Goal: Task Accomplishment & Management: Manage account settings

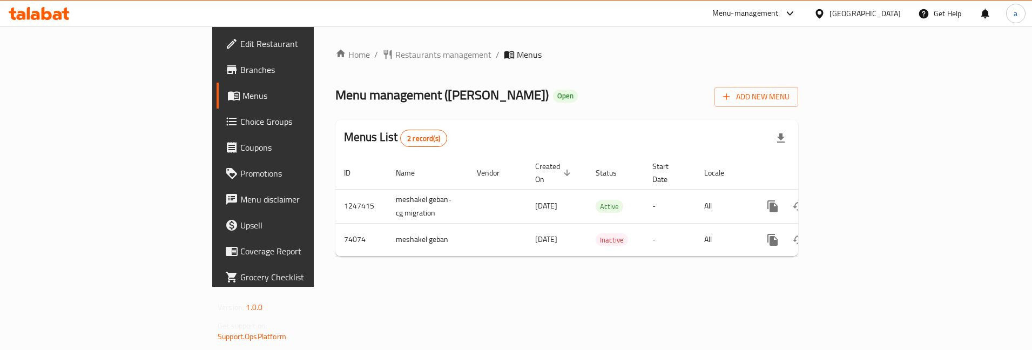
click at [240, 120] on span "Choice Groups" at bounding box center [308, 121] width 136 height 13
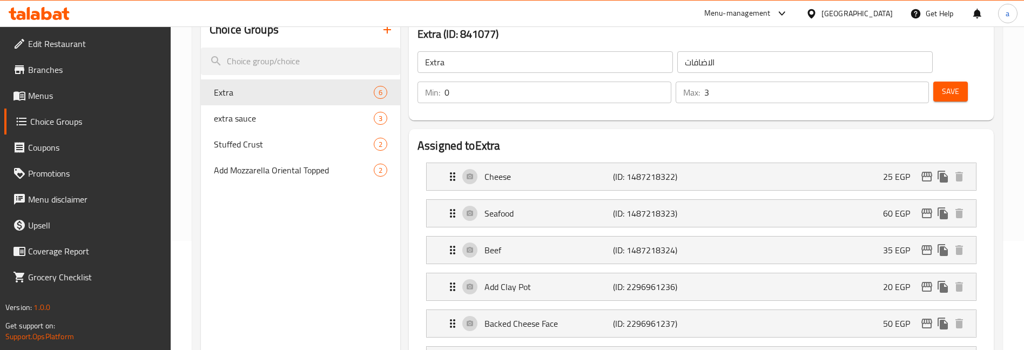
scroll to position [13, 0]
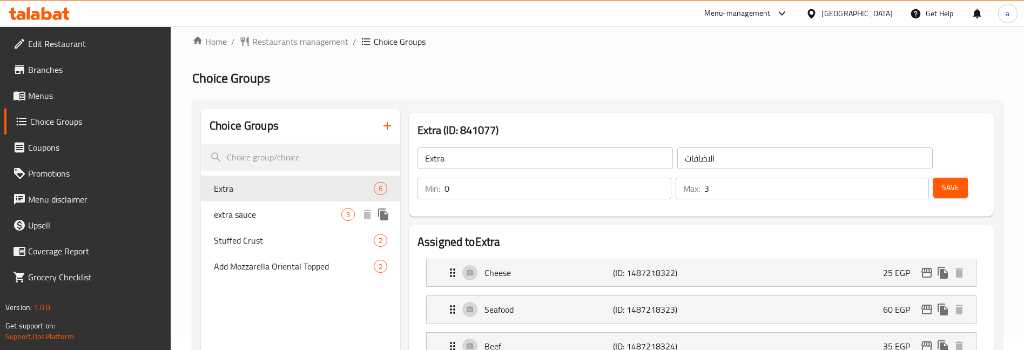
click at [277, 221] on div "extra sauce 3" at bounding box center [300, 214] width 199 height 26
type input "extra sauce"
type input "اضافه صوص"
type input "1"
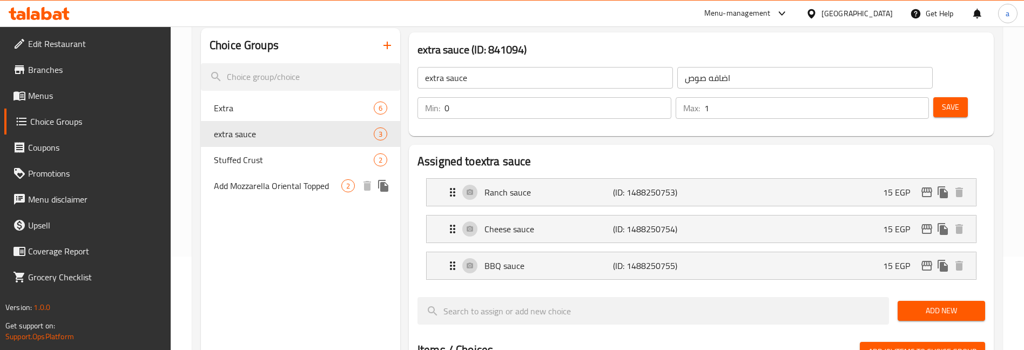
scroll to position [65, 0]
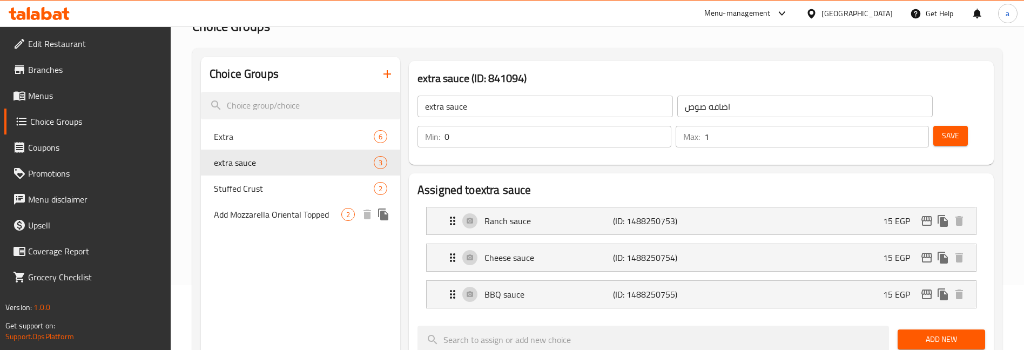
click at [290, 215] on span "Add Mozzarella Oriental Topped" at bounding box center [277, 214] width 127 height 13
type input "Add Mozzarella Oriental Topped"
type input "اضافه موزاريلا وش شرقى"
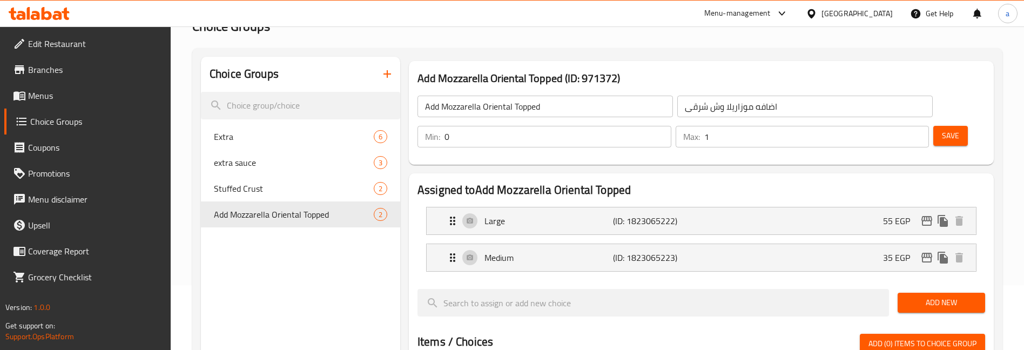
click at [1006, 215] on div "Home / Restaurants management / Choice Groups Choice Groups Choice Groups Extra…" at bounding box center [597, 326] width 853 height 729
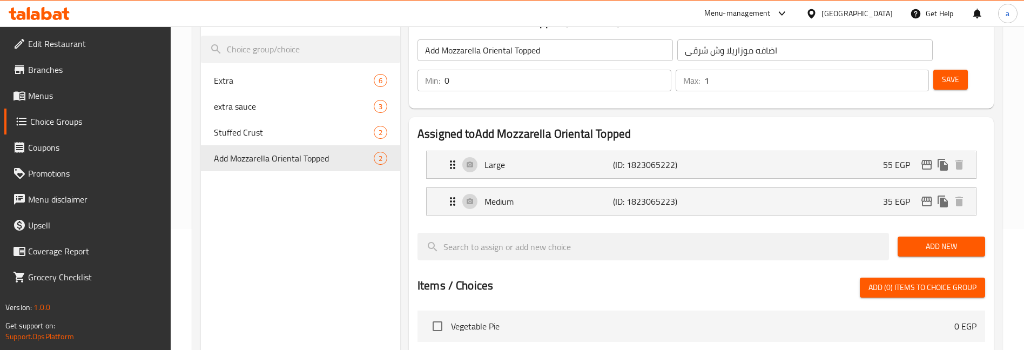
scroll to position [82, 0]
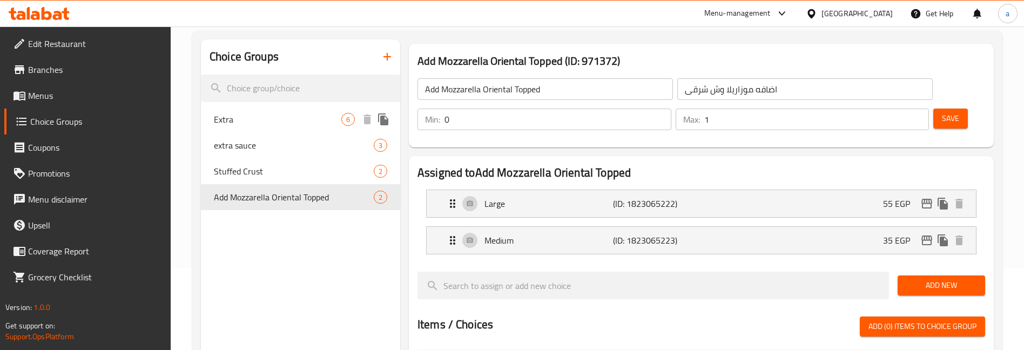
click at [252, 126] on div "Extra 6" at bounding box center [300, 119] width 199 height 26
type input "Extra"
type input "الاضافات"
type input "3"
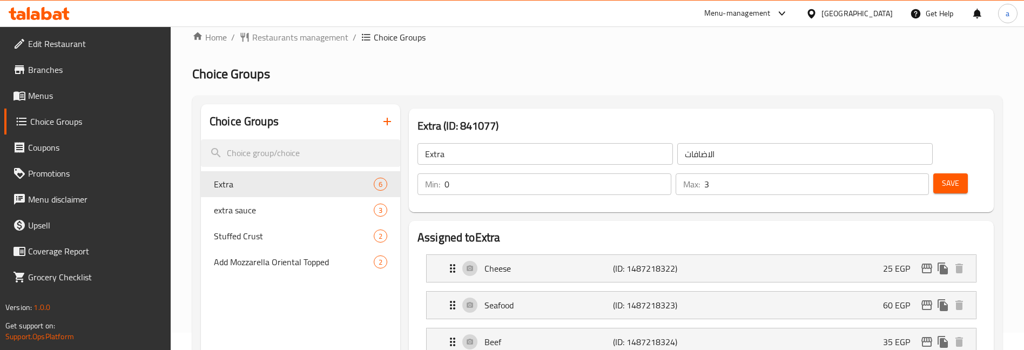
scroll to position [0, 0]
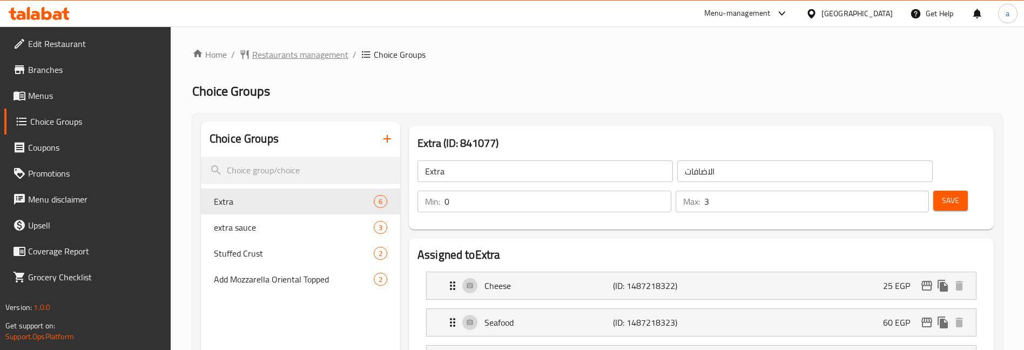
click at [278, 55] on span "Restaurants management" at bounding box center [300, 54] width 96 height 13
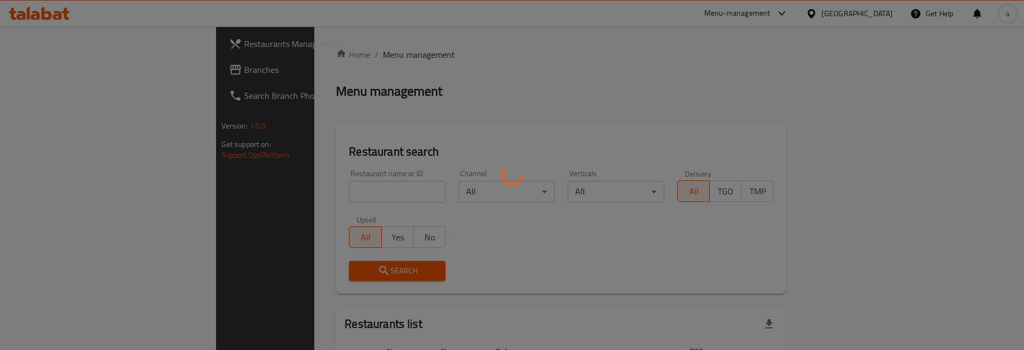
click at [64, 64] on div at bounding box center [512, 175] width 1024 height 350
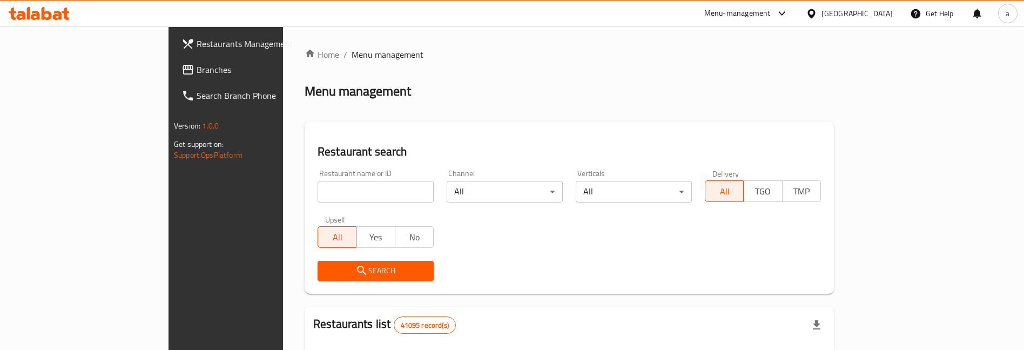
click at [197, 64] on span "Branches" at bounding box center [264, 69] width 134 height 13
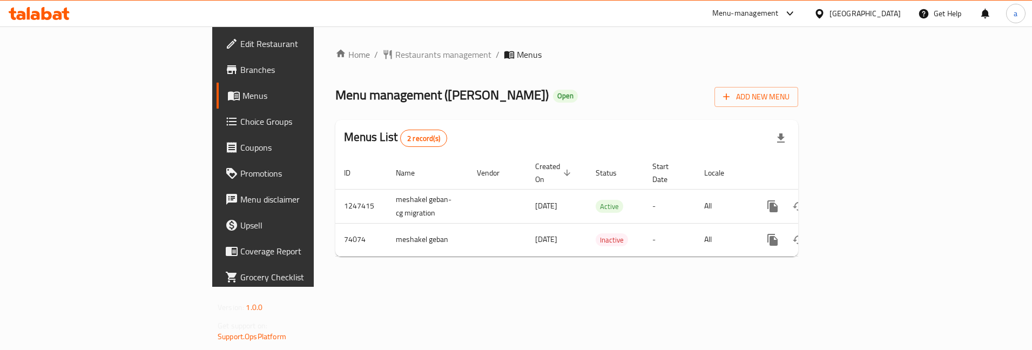
click at [240, 115] on span "Choice Groups" at bounding box center [308, 121] width 136 height 13
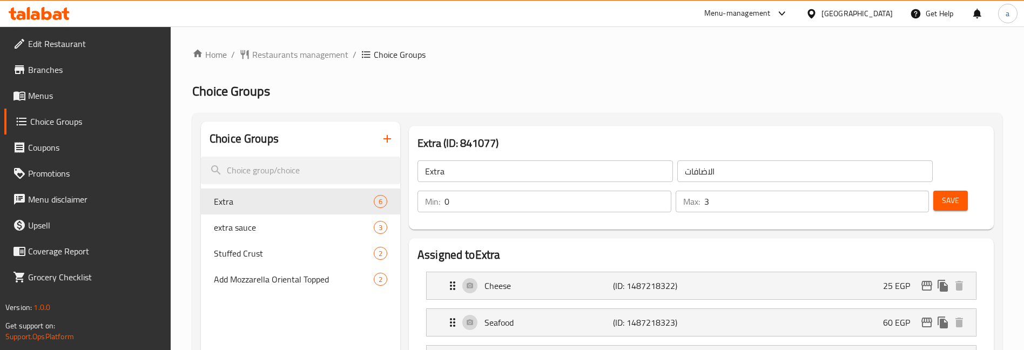
click at [295, 231] on span "extra sauce" at bounding box center [277, 227] width 127 height 13
type input "extra sauce"
type input "اضافه صوص"
type input "1"
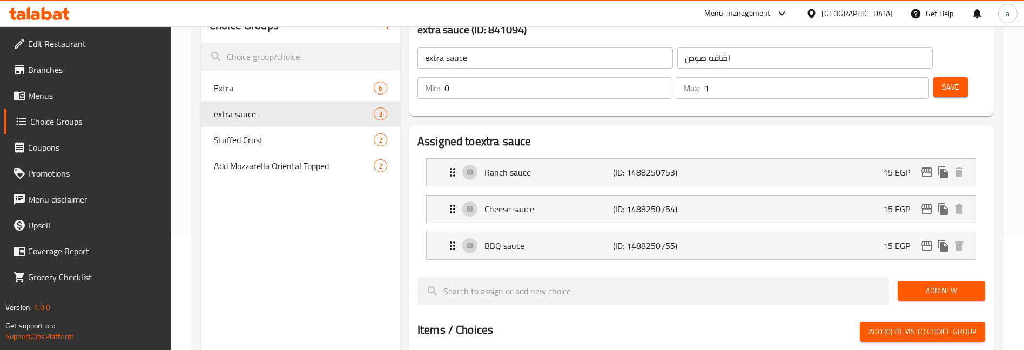
scroll to position [11, 0]
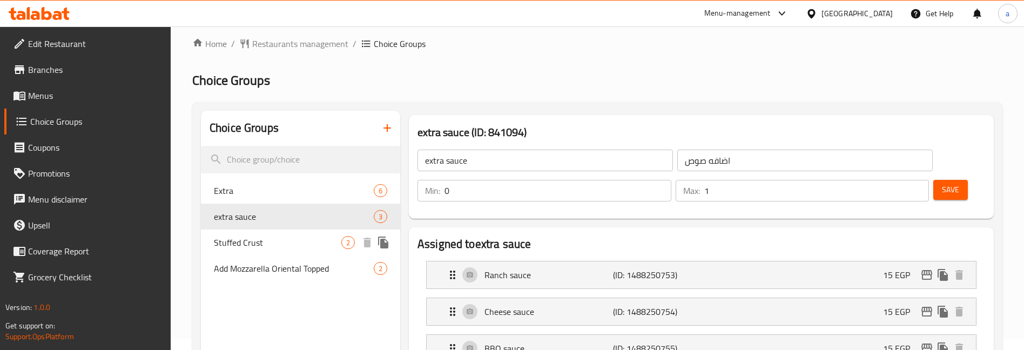
drag, startPoint x: 280, startPoint y: 240, endPoint x: 298, endPoint y: 248, distance: 19.6
click at [280, 240] on span "Stuffed Crust" at bounding box center [277, 242] width 127 height 13
type input "Stuffed Crust"
type input "حشو اطراف"
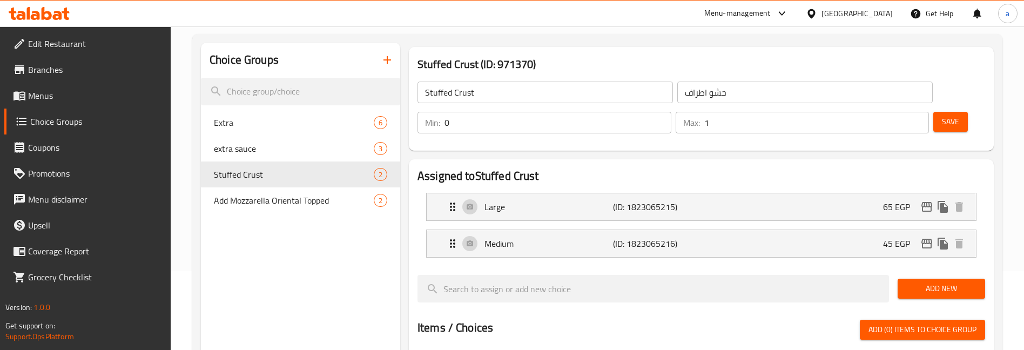
scroll to position [28, 0]
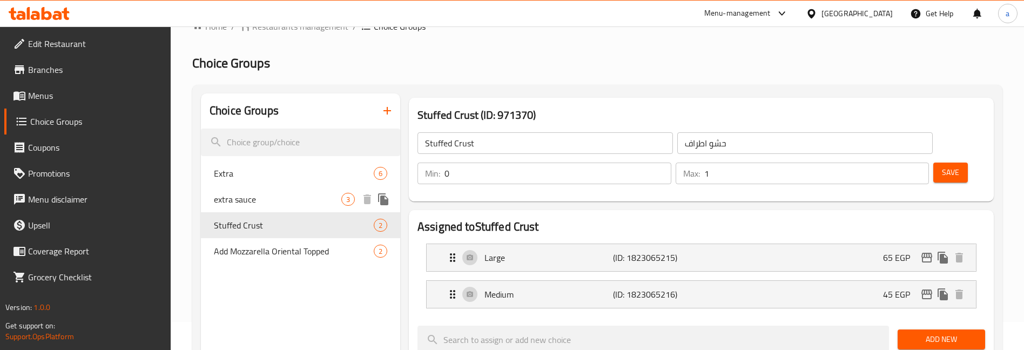
click at [271, 202] on span "extra sauce" at bounding box center [277, 199] width 127 height 13
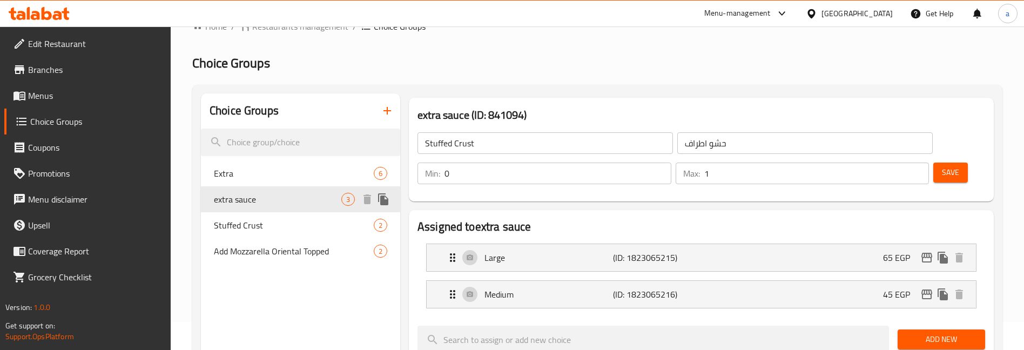
type input "extra sauce"
type input "اضافه صوص"
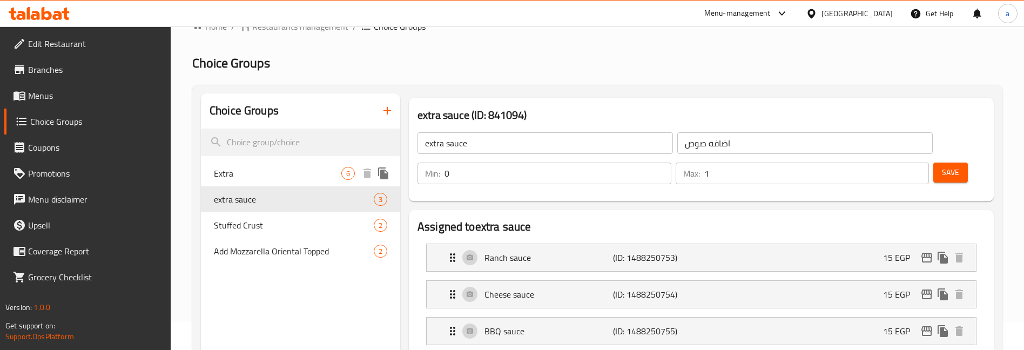
click at [294, 172] on span "Extra" at bounding box center [277, 173] width 127 height 13
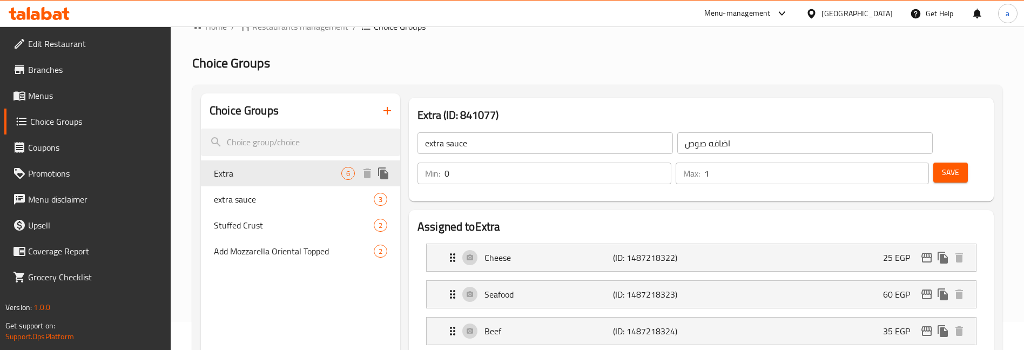
type input "Extra"
type input "الاضافات"
type input "3"
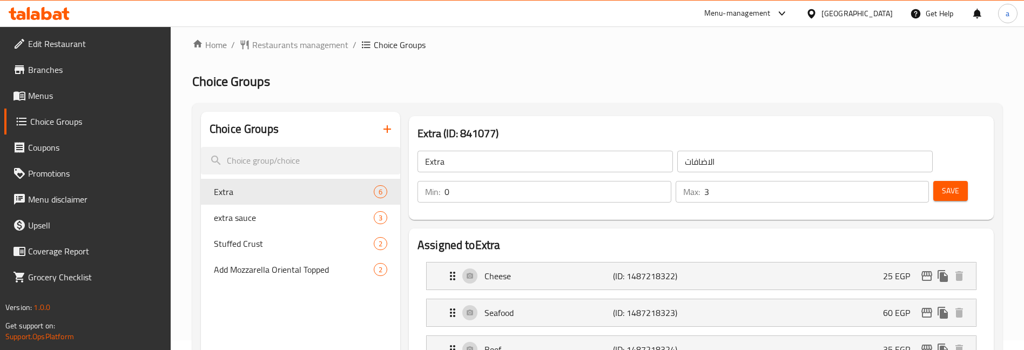
scroll to position [0, 0]
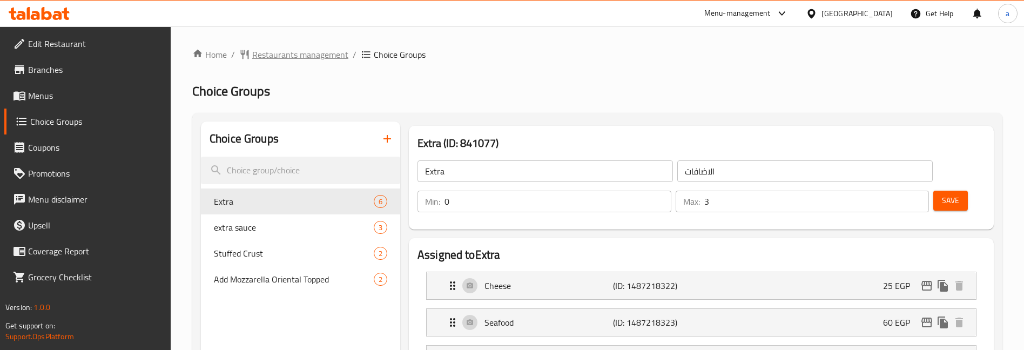
click at [285, 58] on span "Restaurants management" at bounding box center [300, 54] width 96 height 13
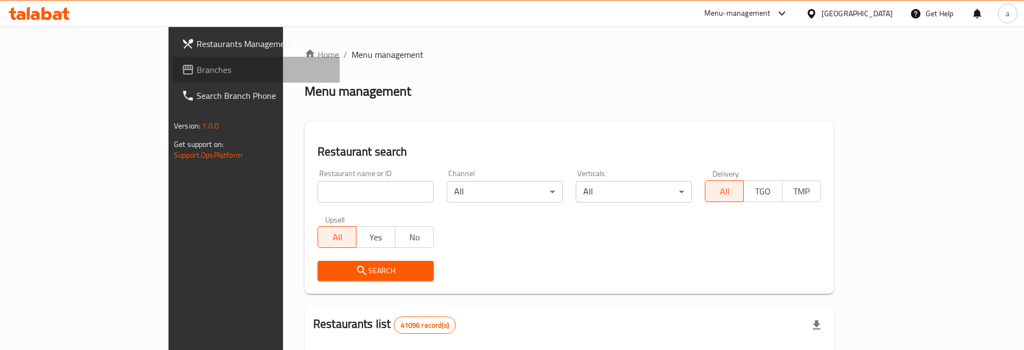
click at [173, 60] on link "Branches" at bounding box center [256, 70] width 167 height 26
